Goal: Task Accomplishment & Management: Use online tool/utility

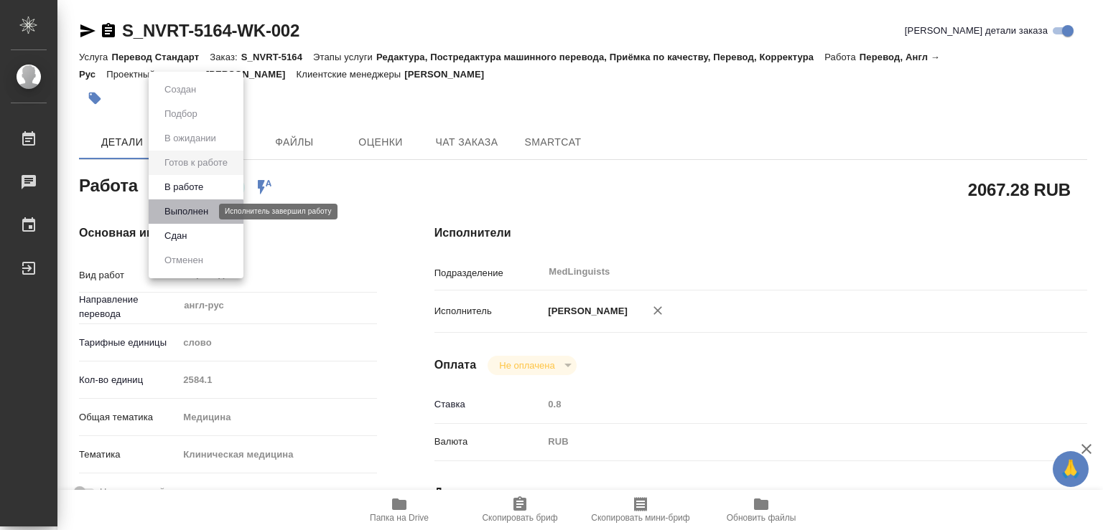
click at [191, 212] on button "Выполнен" at bounding box center [186, 212] width 52 height 16
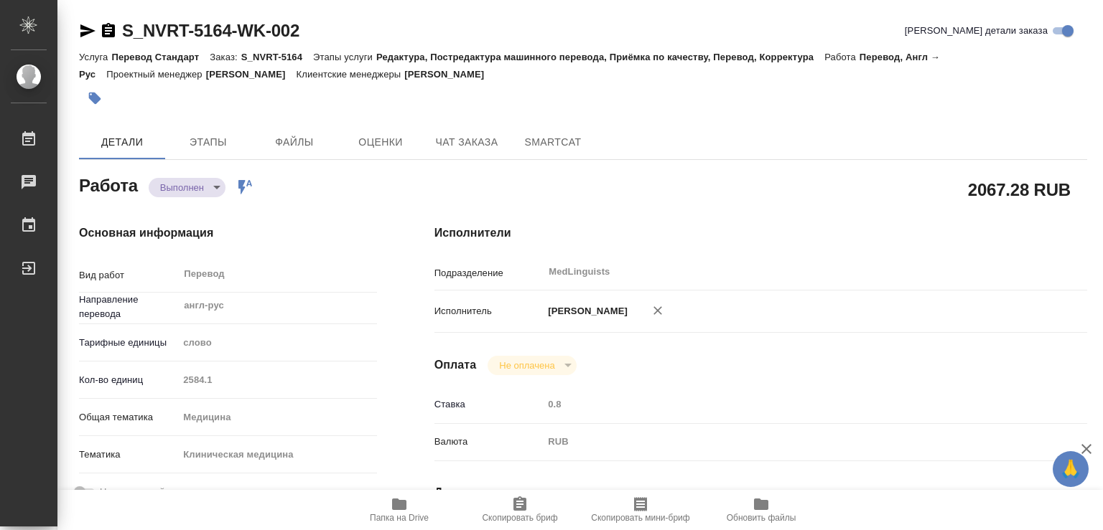
type textarea "x"
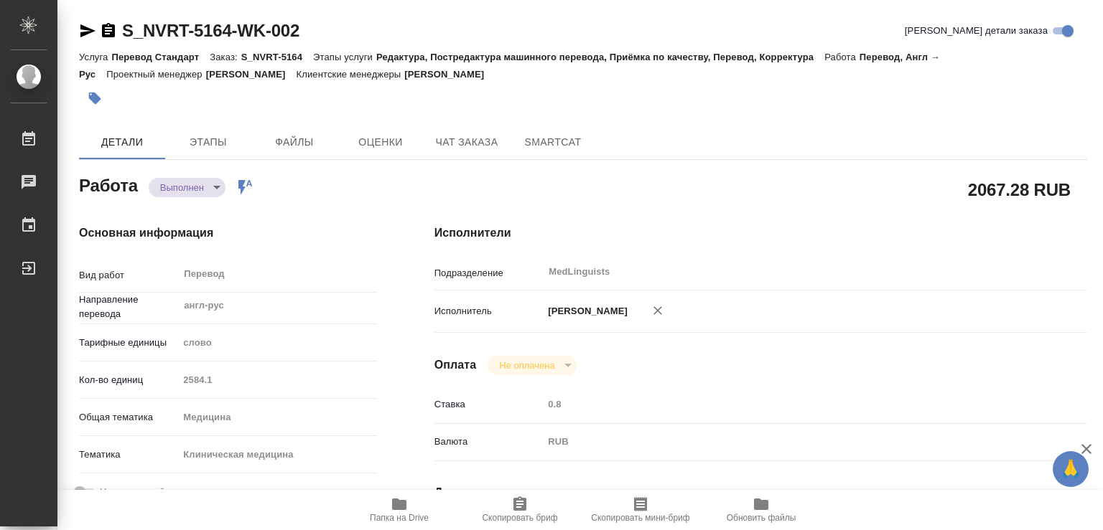
type textarea "x"
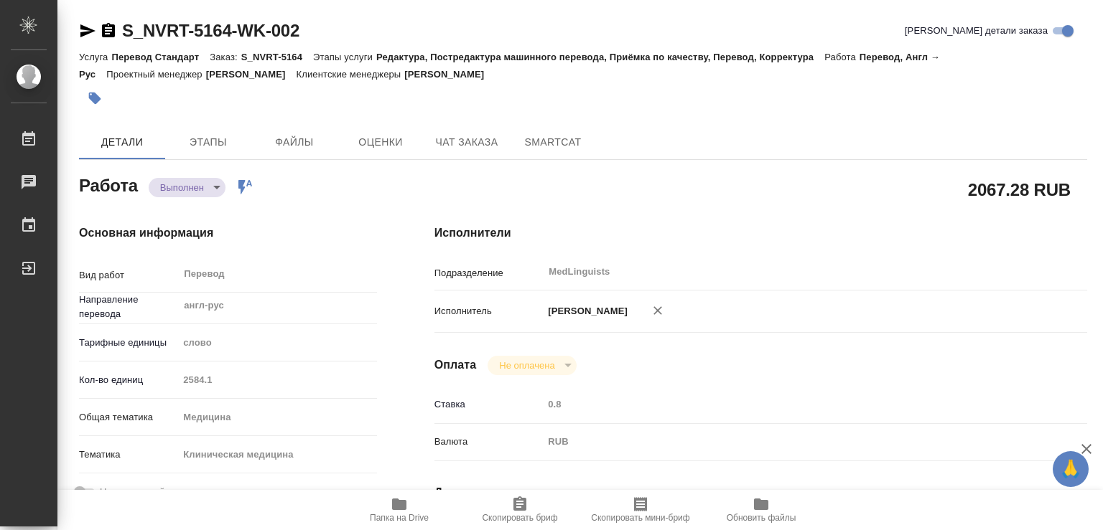
type textarea "x"
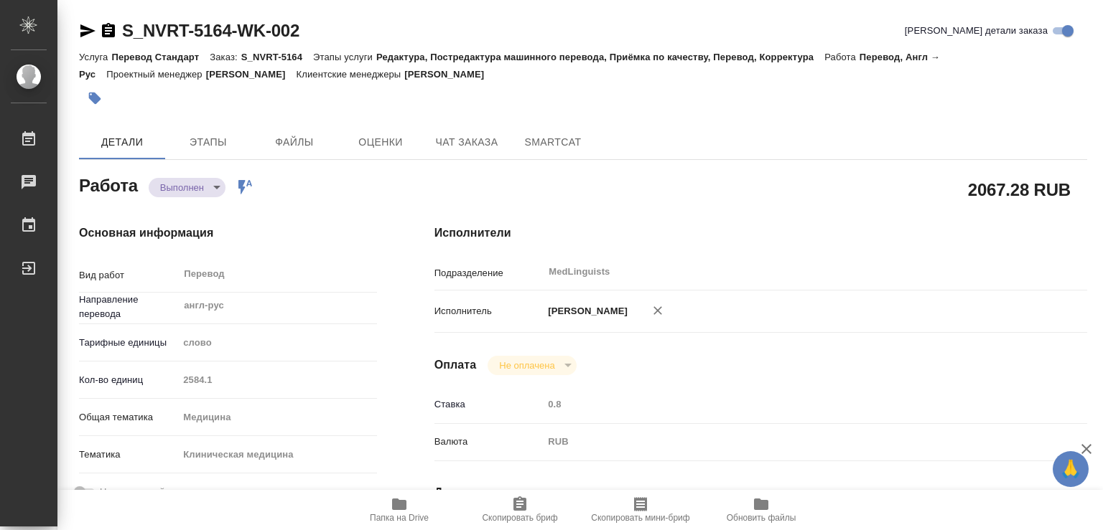
click at [397, 506] on icon "button" at bounding box center [399, 504] width 14 height 11
